Goal: Information Seeking & Learning: Learn about a topic

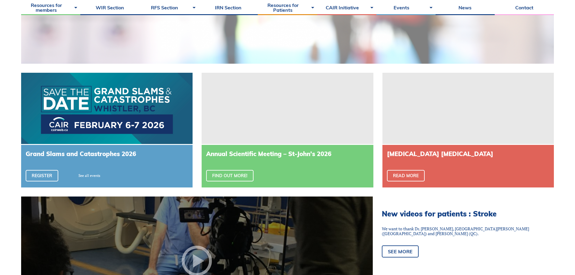
scroll to position [332, 0]
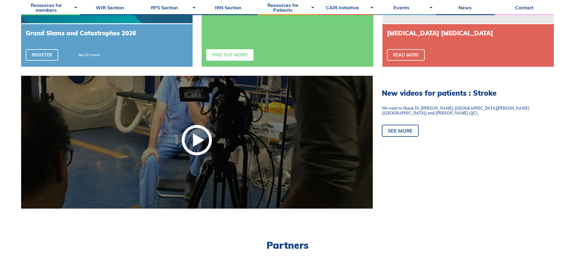
click at [237, 52] on link "Find out more!" at bounding box center [229, 54] width 47 height 11
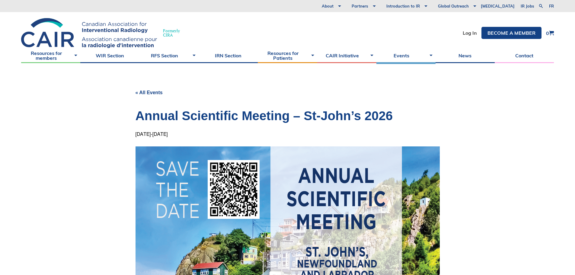
click at [526, 64] on body "About Vision and Mission Board of Directors Annual Reports Financial Statements…" at bounding box center [287, 137] width 575 height 275
click at [527, 56] on link "Contact" at bounding box center [524, 55] width 59 height 15
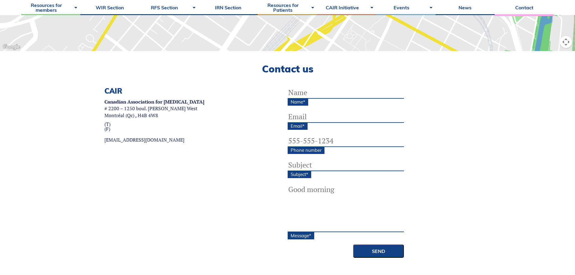
scroll to position [181, 0]
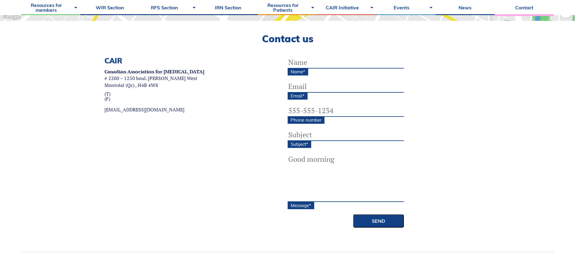
click at [312, 65] on input "Name *" at bounding box center [346, 62] width 116 height 12
type input "Justin Kim"
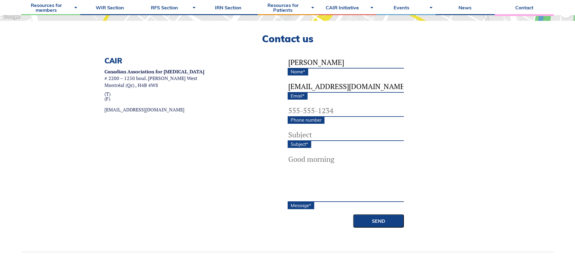
type input "jjk2@ualberta.ca"
type input "(780) 271-4082"
type input "CAIR Annual Scientific Meeting Abstracts"
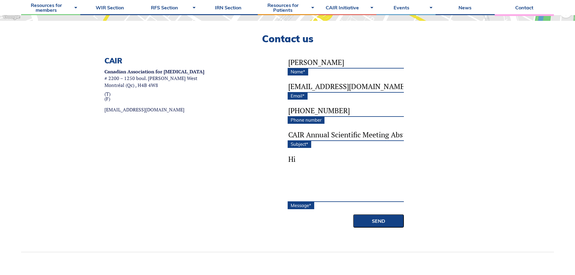
type textarea "H"
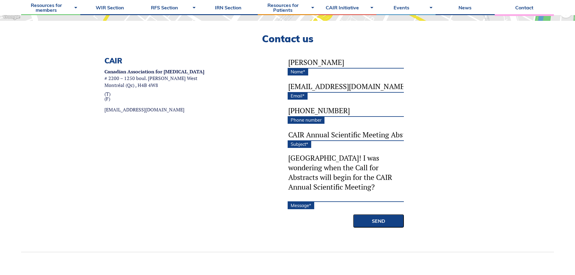
scroll to position [50, 0]
type textarea "Hi, I am Justin, a second year medical student at the UofA! I was wondering whe…"
click at [378, 229] on div "CAIR Canadian Association for Interventional Radiology # 2200 – 1250 boul. René…" at bounding box center [287, 154] width 533 height 196
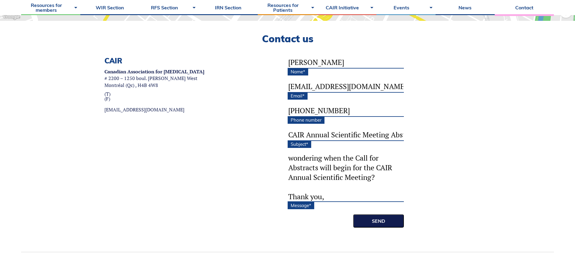
click at [378, 220] on input "Send" at bounding box center [378, 220] width 51 height 13
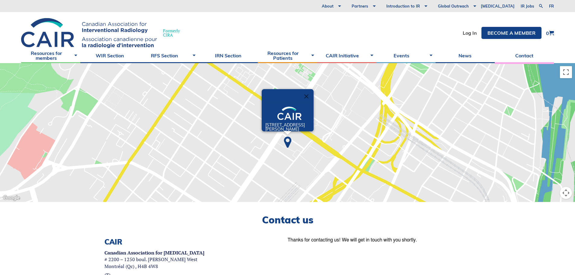
drag, startPoint x: 152, startPoint y: 211, endPoint x: 153, endPoint y: 214, distance: 3.4
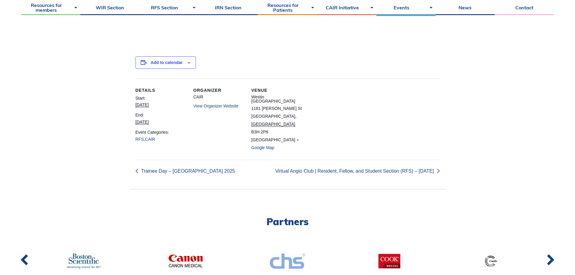
scroll to position [3333, 0]
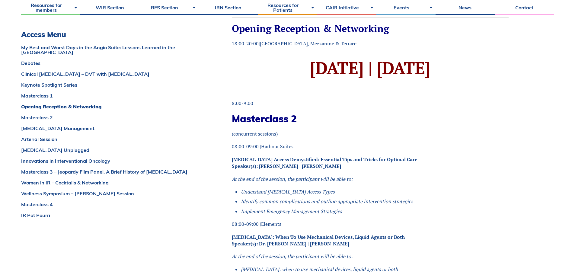
scroll to position [1993, 0]
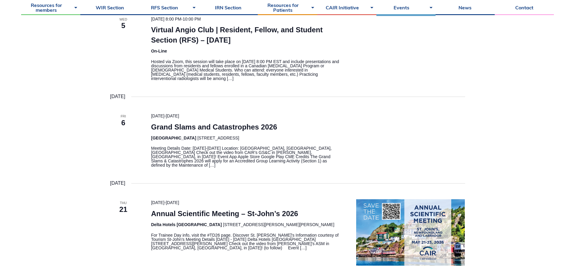
scroll to position [272, 0]
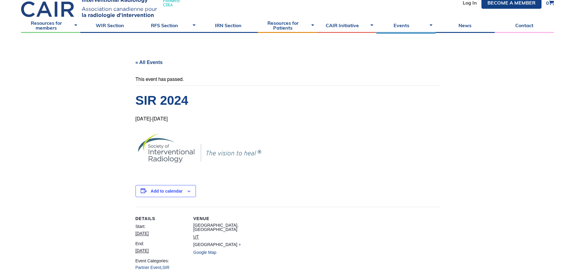
scroll to position [211, 0]
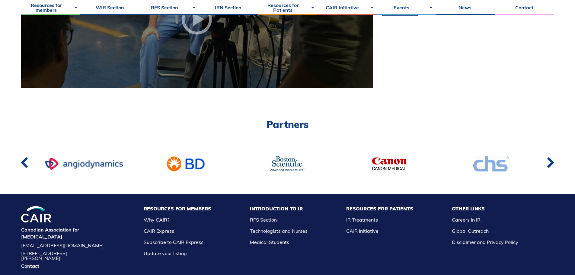
scroll to position [272, 0]
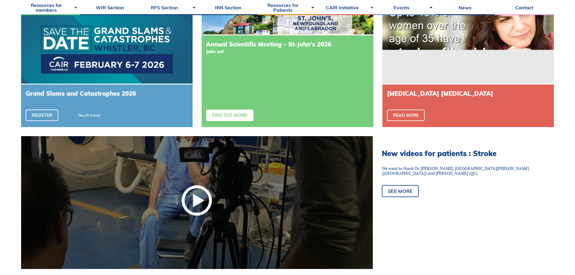
click at [238, 116] on link "Find out more!" at bounding box center [229, 115] width 47 height 11
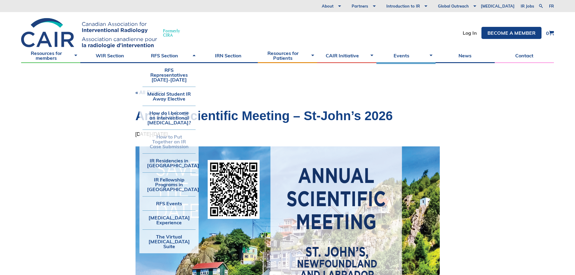
click at [160, 144] on link "How to Put Together an IR Case Submission" at bounding box center [169, 142] width 53 height 24
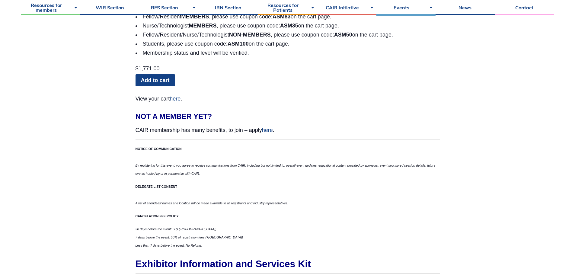
scroll to position [3505, 0]
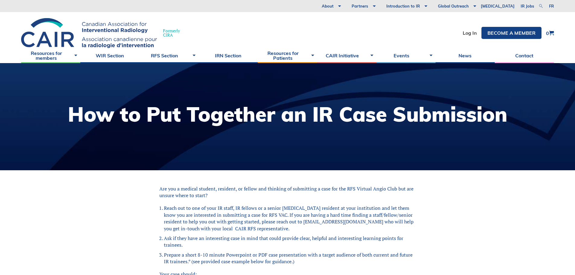
click at [541, 5] on link at bounding box center [540, 5] width 7 height 7
type input "call for submission"
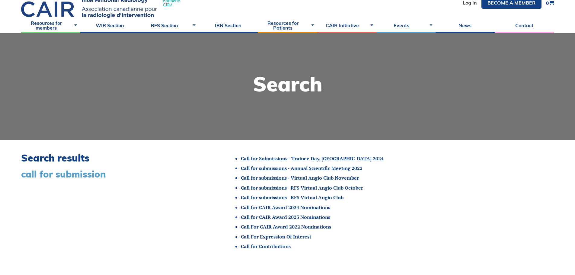
scroll to position [60, 0]
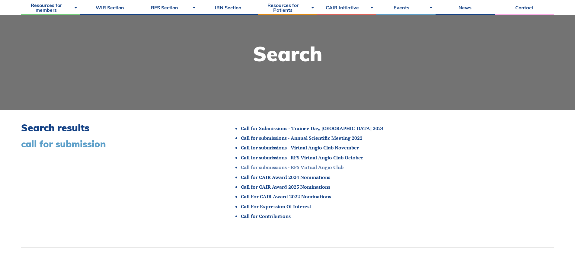
click at [250, 168] on link "Call for submissions - RFS Virtual Angio Club" at bounding box center [292, 167] width 103 height 7
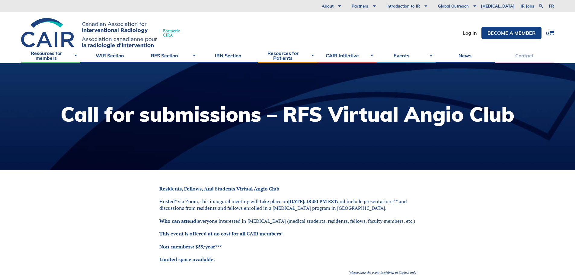
click at [529, 50] on link "Contact" at bounding box center [524, 55] width 59 height 15
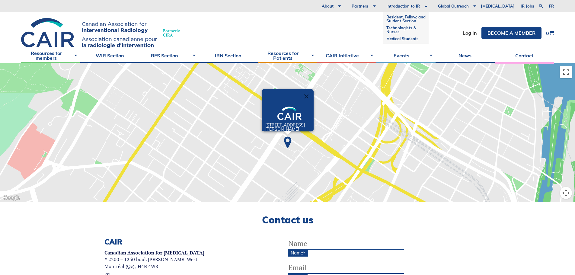
click at [419, 43] on ul "Resident, Fellow, and Student Section Technologists & Nurses Medical Students" at bounding box center [405, 28] width 45 height 32
click at [419, 39] on link "Medical Students" at bounding box center [405, 38] width 39 height 7
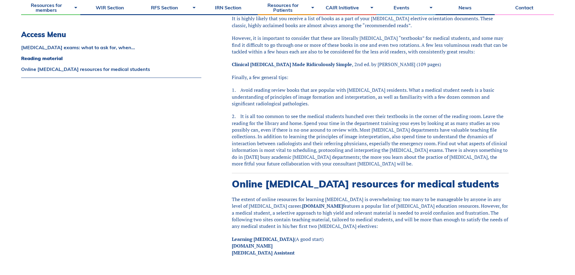
scroll to position [332, 0]
